Goal: Task Accomplishment & Management: Complete application form

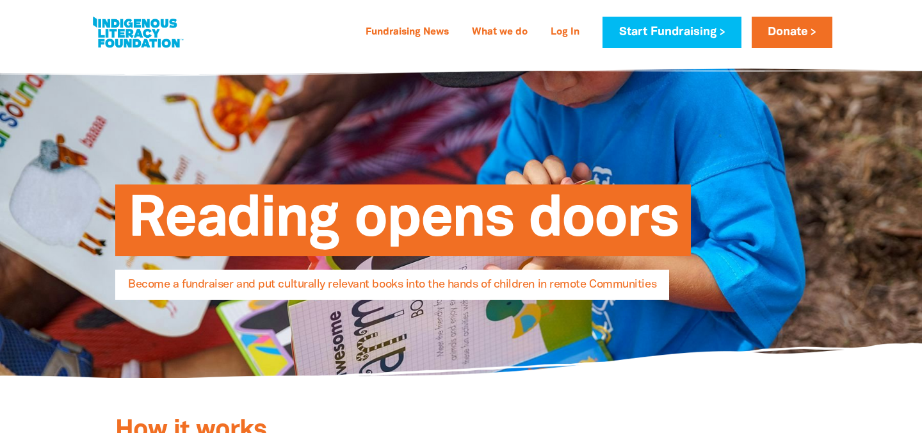
select select "AU"
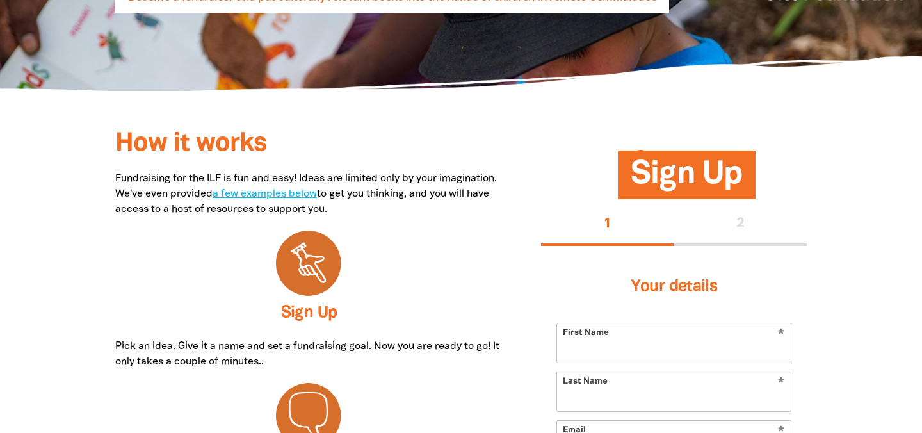
scroll to position [353, 0]
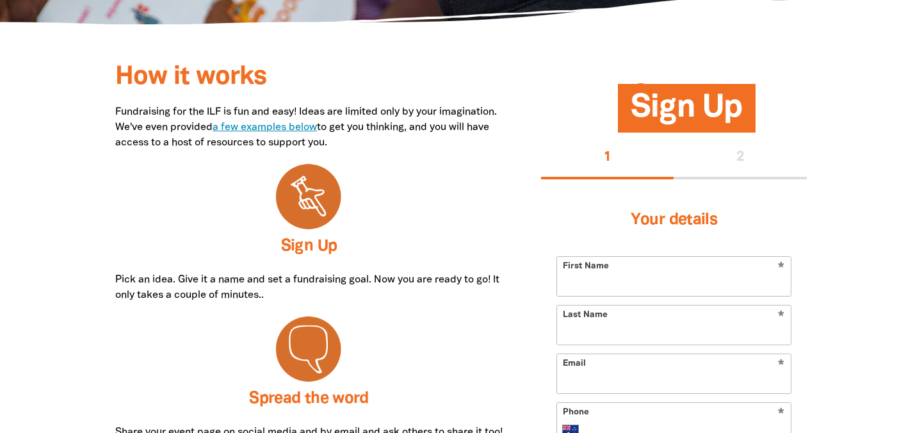
click at [317, 129] on link "a few examples below" at bounding box center [264, 127] width 104 height 9
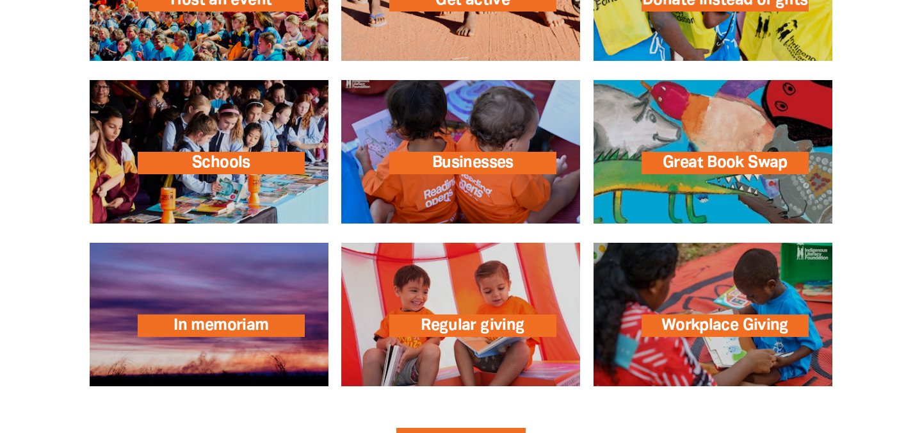
scroll to position [1964, 0]
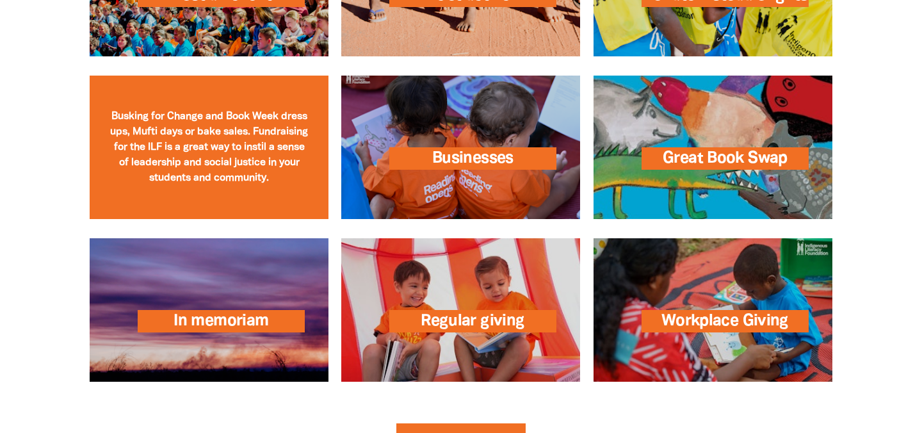
click at [212, 151] on link at bounding box center [209, 147] width 239 height 143
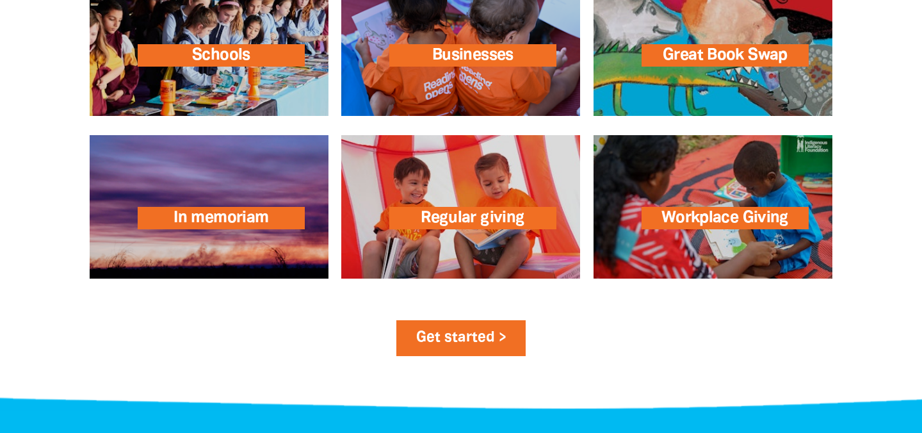
scroll to position [2074, 0]
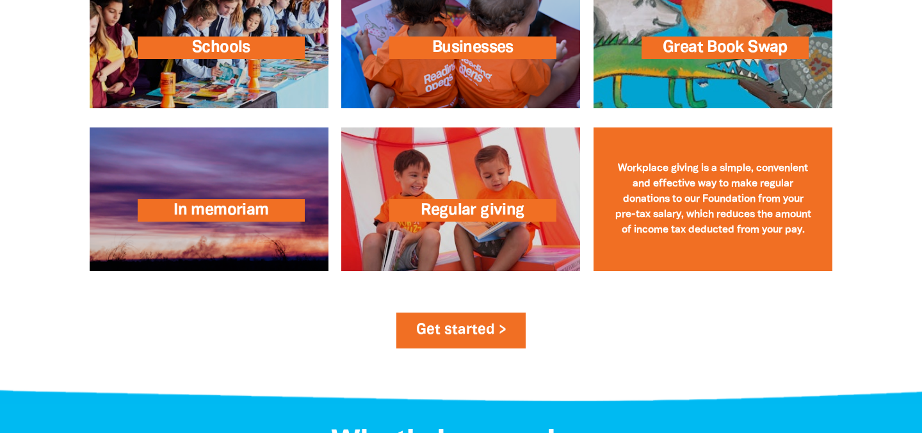
click at [711, 241] on link at bounding box center [712, 198] width 239 height 143
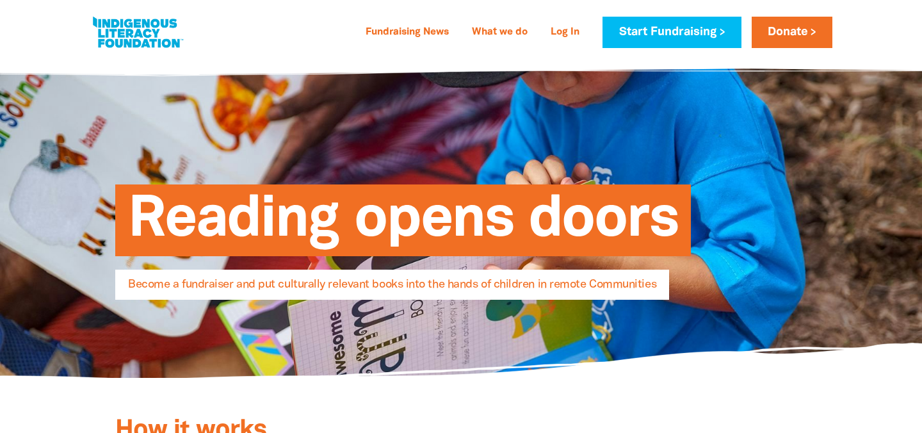
select select "AU"
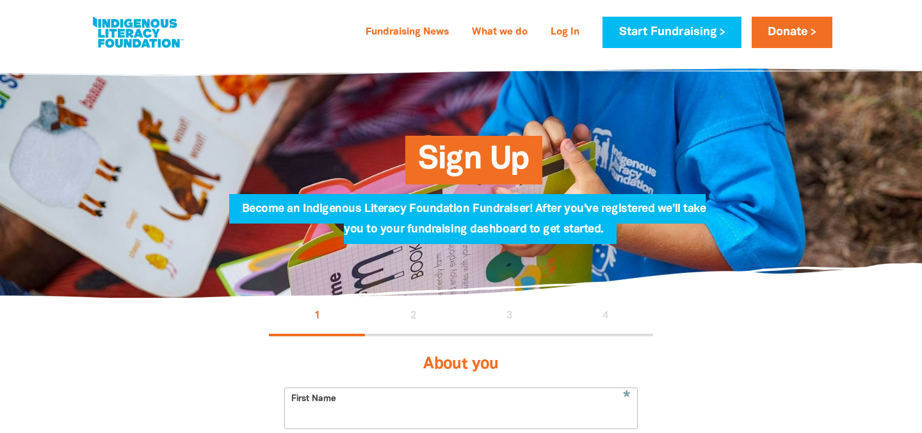
select select "AU"
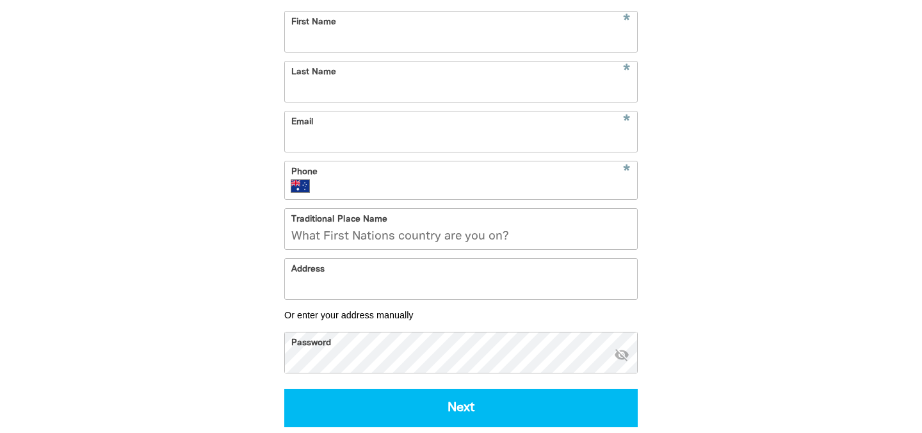
scroll to position [377, 0]
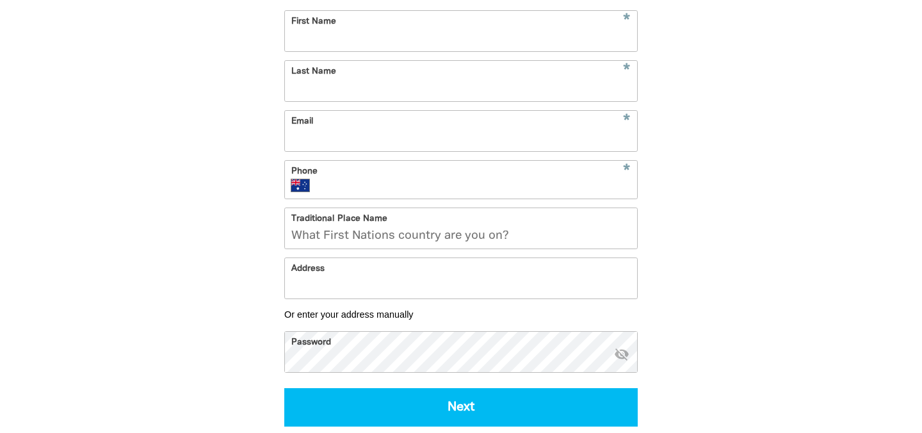
click at [446, 243] on input "Traditional Place Name" at bounding box center [461, 228] width 352 height 40
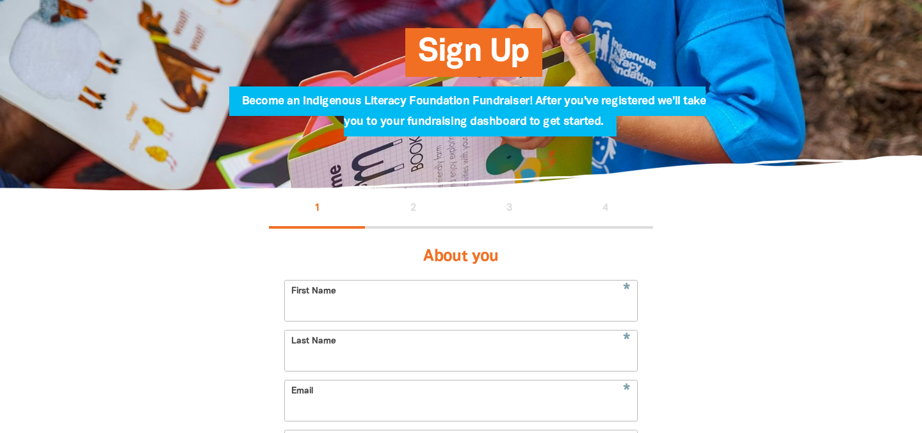
scroll to position [0, 0]
